Goal: Information Seeking & Learning: Learn about a topic

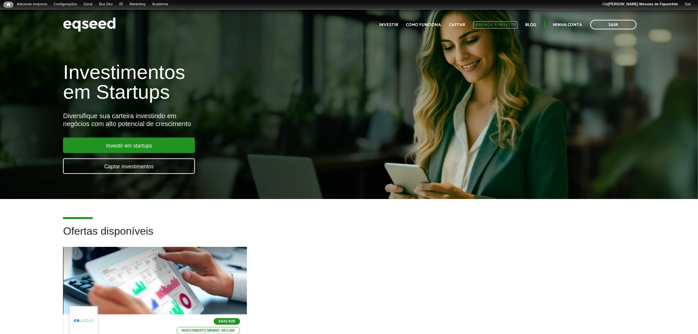
click at [497, 23] on link "Aprenda a investir" at bounding box center [496, 25] width 44 height 4
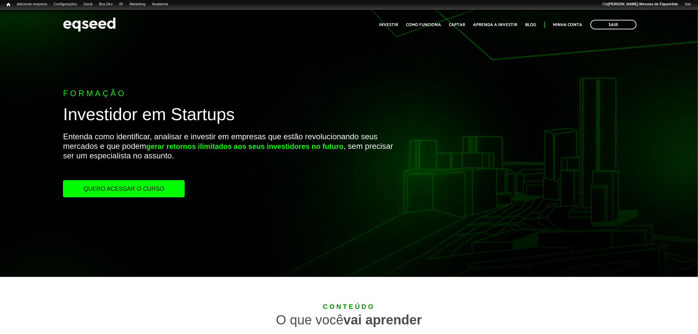
click at [31, 83] on div "Formação Investidor em Startups Entenda como identificar, analisar e investir e…" at bounding box center [349, 143] width 698 height 267
